Goal: Task Accomplishment & Management: Use online tool/utility

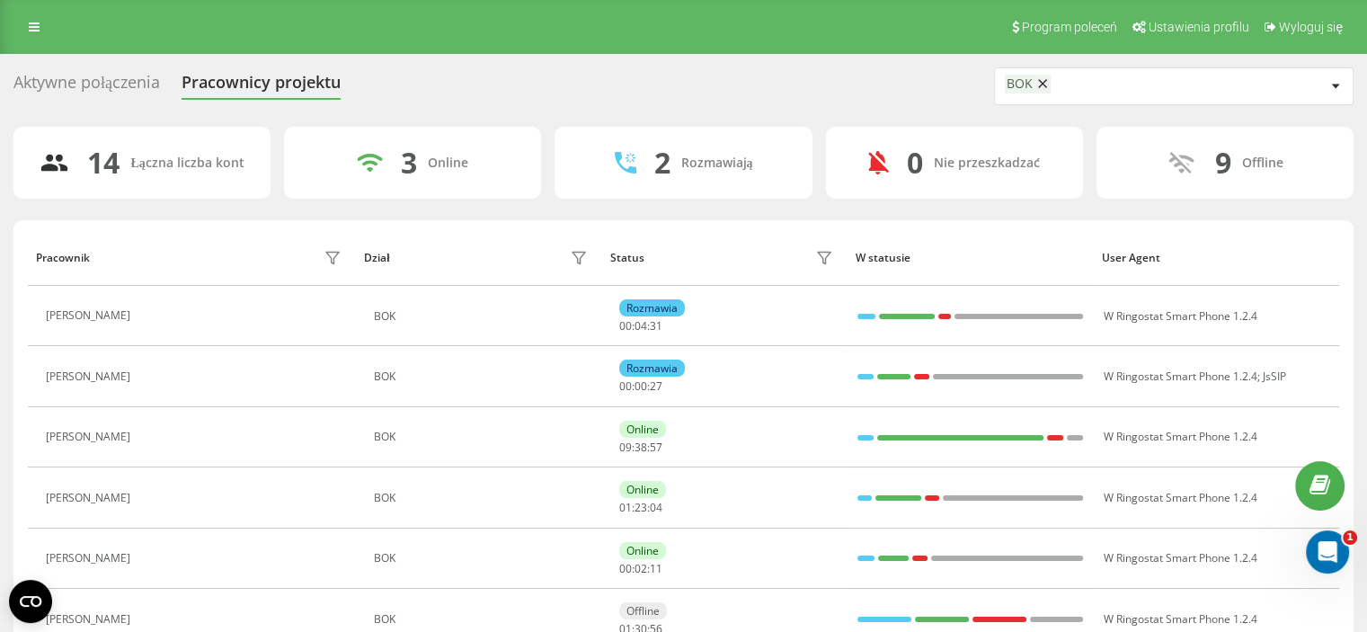
click at [132, 84] on div "Aktywne połączenia" at bounding box center [86, 87] width 146 height 28
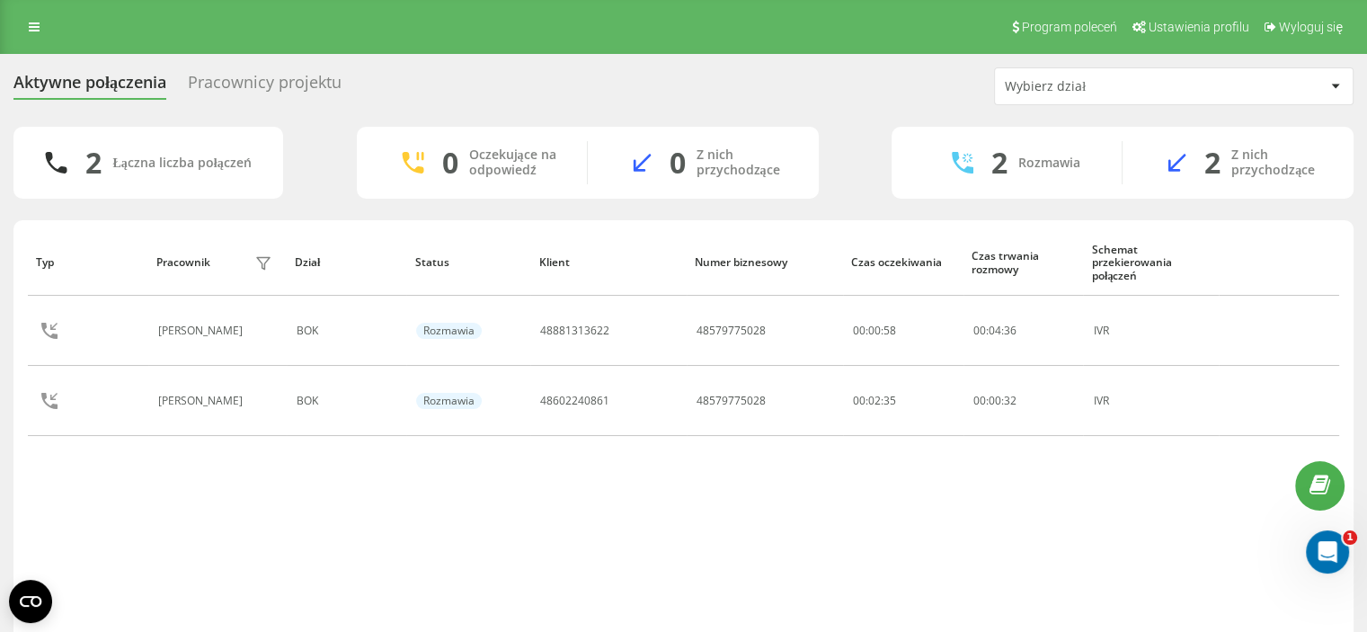
click at [217, 82] on div "Pracownicy projektu" at bounding box center [265, 87] width 154 height 28
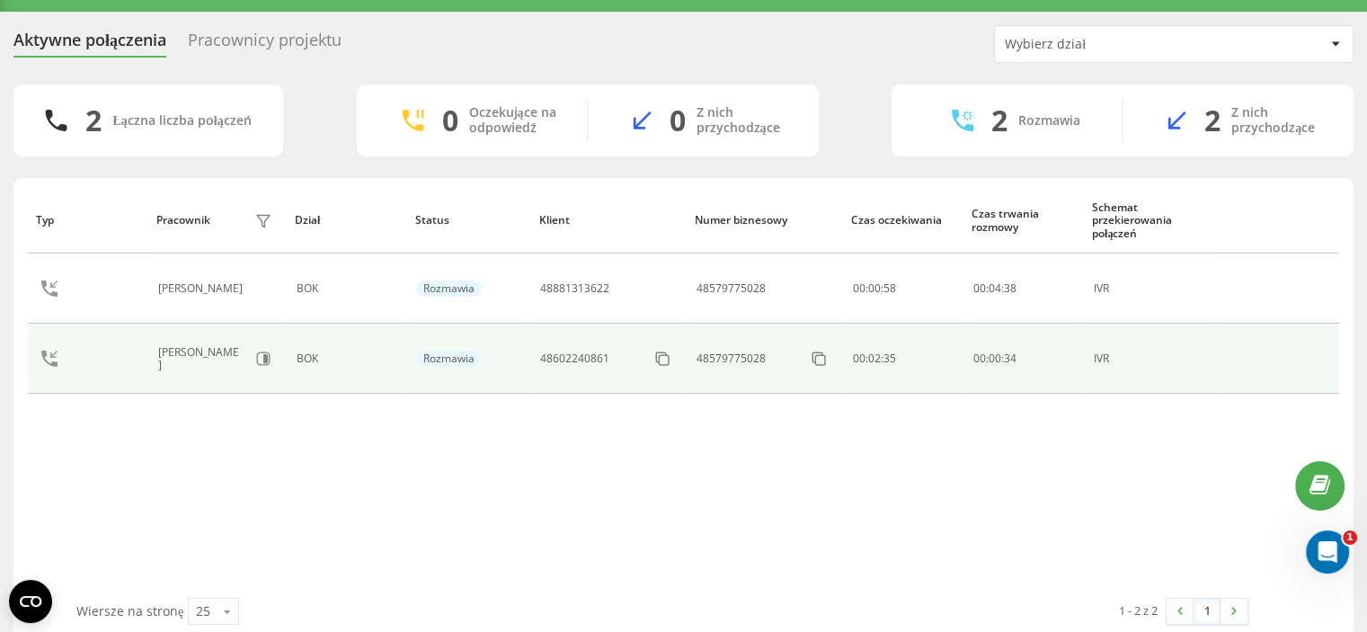
scroll to position [66, 0]
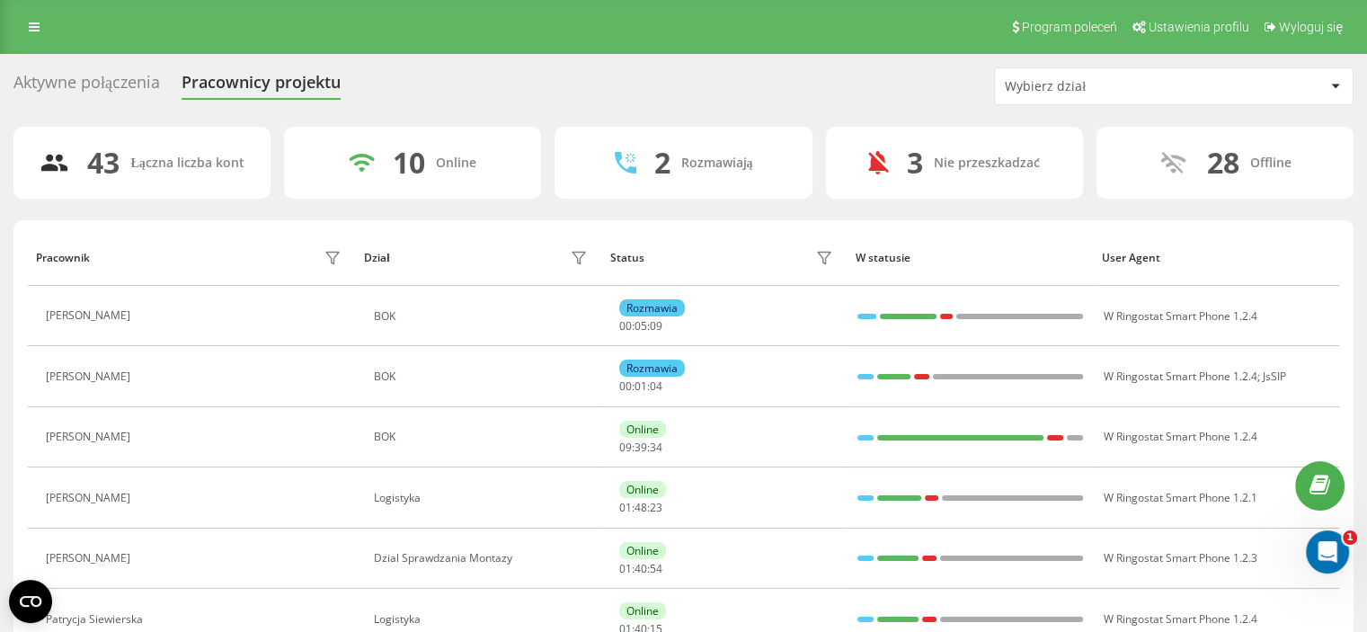
click at [1109, 85] on div "Wybierz dział" at bounding box center [1112, 86] width 215 height 15
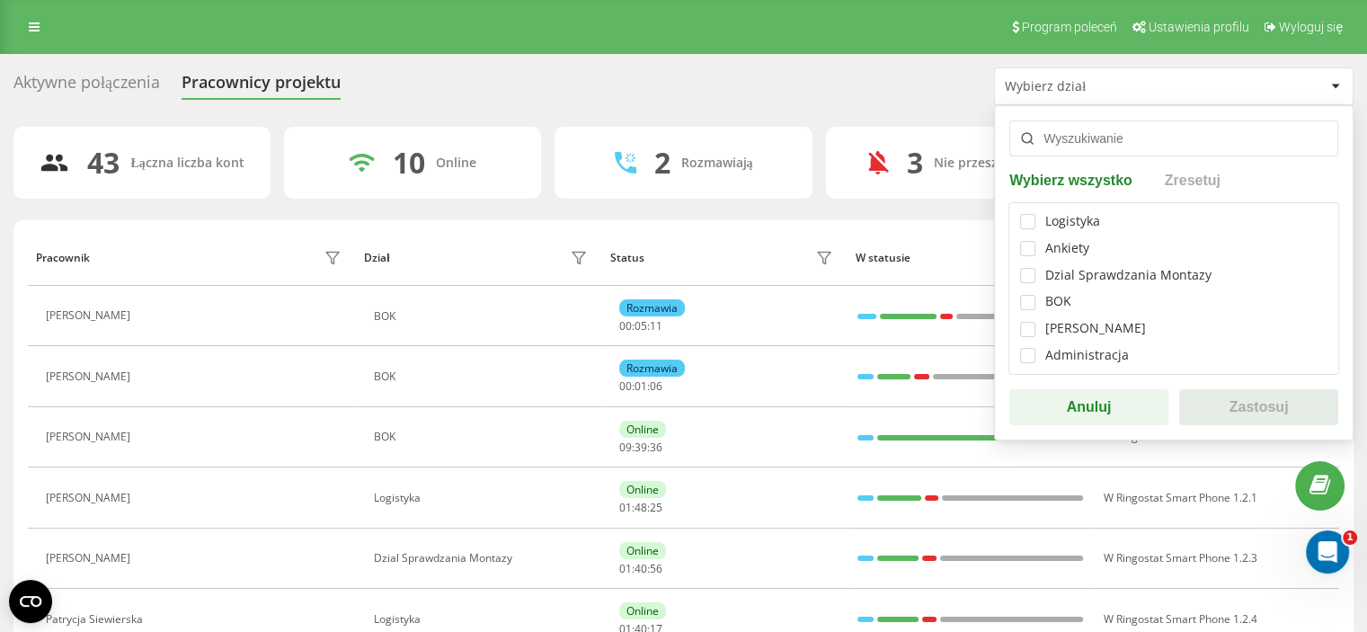
click at [1036, 302] on div "BOK" at bounding box center [1173, 301] width 307 height 15
click at [1025, 295] on label at bounding box center [1027, 295] width 15 height 0
checkbox input "true"
click at [1211, 407] on button "Zastosuj" at bounding box center [1258, 407] width 159 height 36
